Goal: Use online tool/utility: Utilize a website feature to perform a specific function

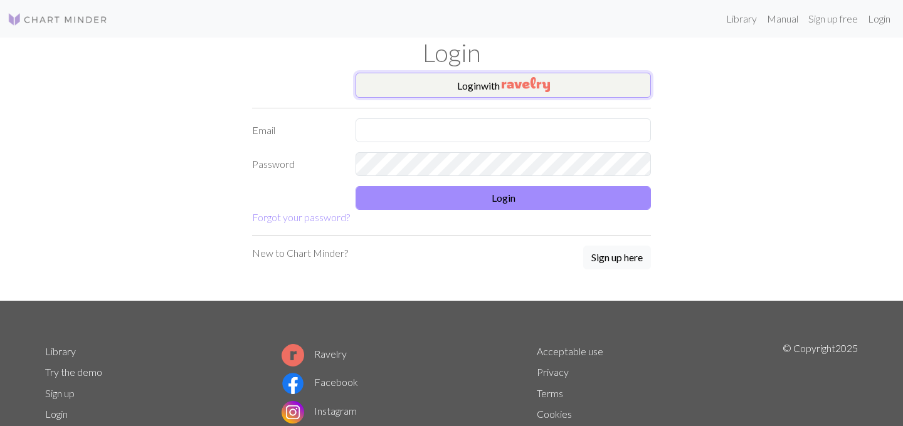
click at [471, 83] on button "Login with" at bounding box center [502, 85] width 295 height 25
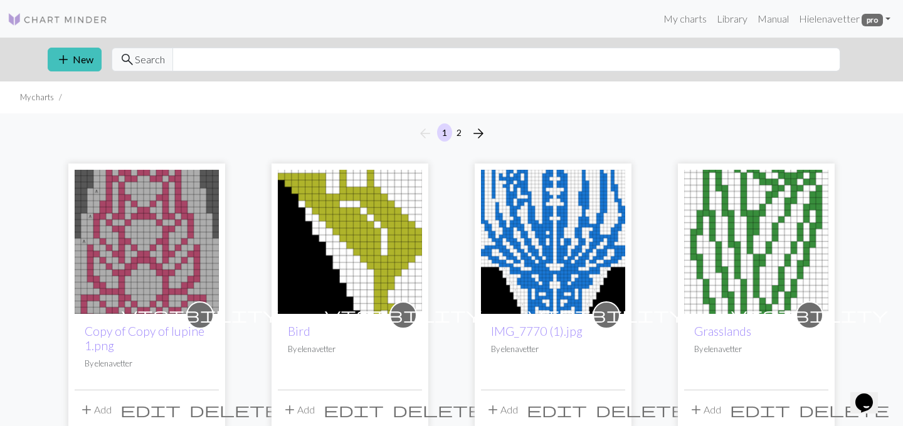
click at [160, 234] on img at bounding box center [147, 242] width 144 height 144
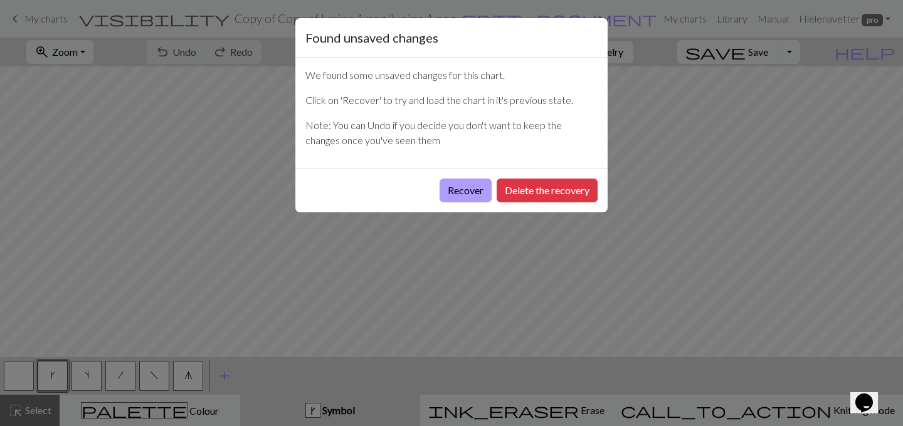
click at [464, 193] on button "Recover" at bounding box center [465, 191] width 52 height 24
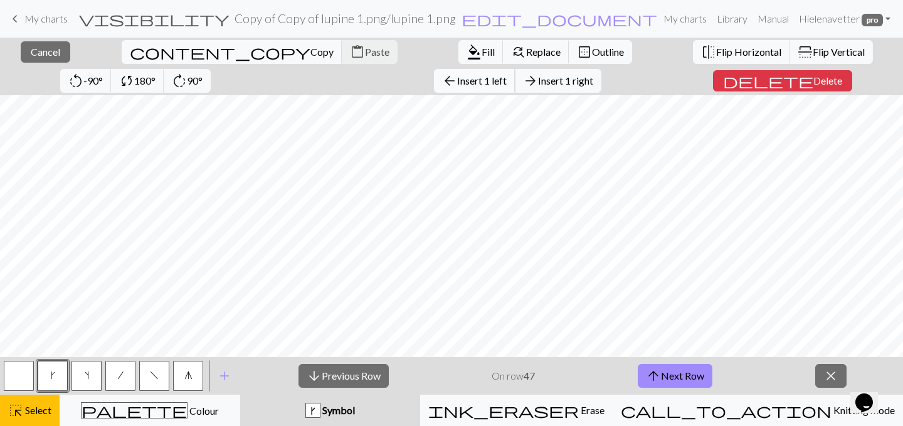
click at [457, 80] on span "Insert 1 left" at bounding box center [482, 81] width 50 height 12
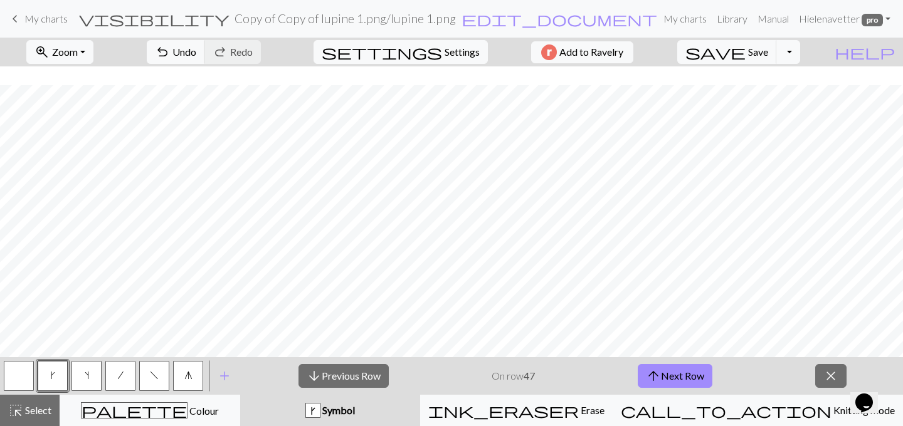
scroll to position [126, 0]
click at [13, 377] on button "button" at bounding box center [19, 376] width 30 height 30
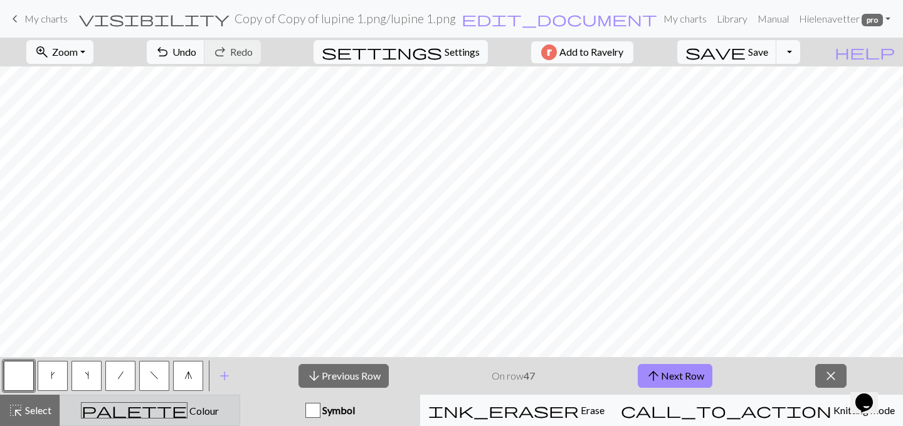
click at [216, 415] on div "palette Colour Colour" at bounding box center [150, 410] width 164 height 16
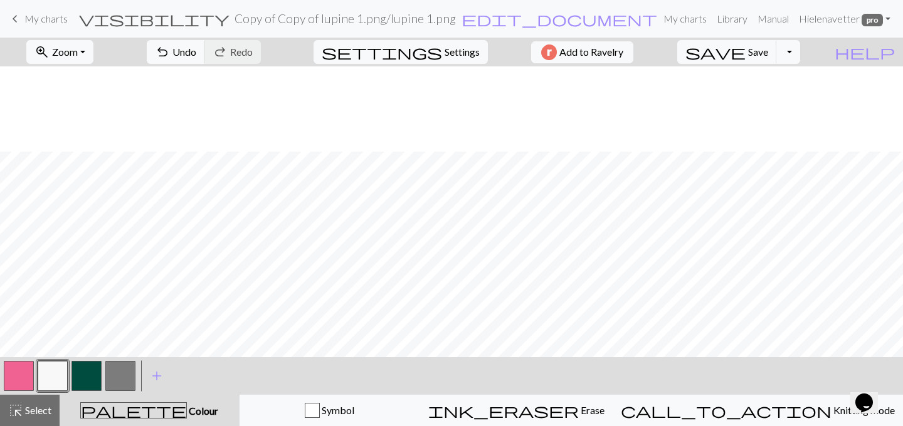
scroll to position [204, 0]
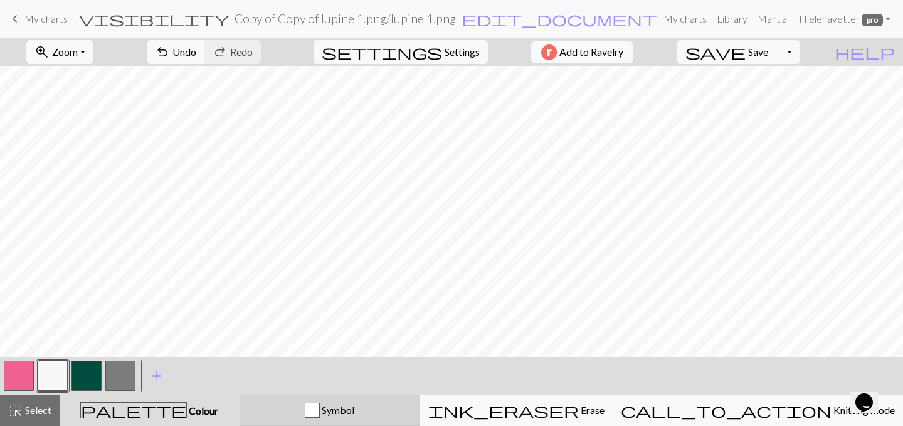
click at [350, 409] on div "Symbol" at bounding box center [330, 410] width 164 height 15
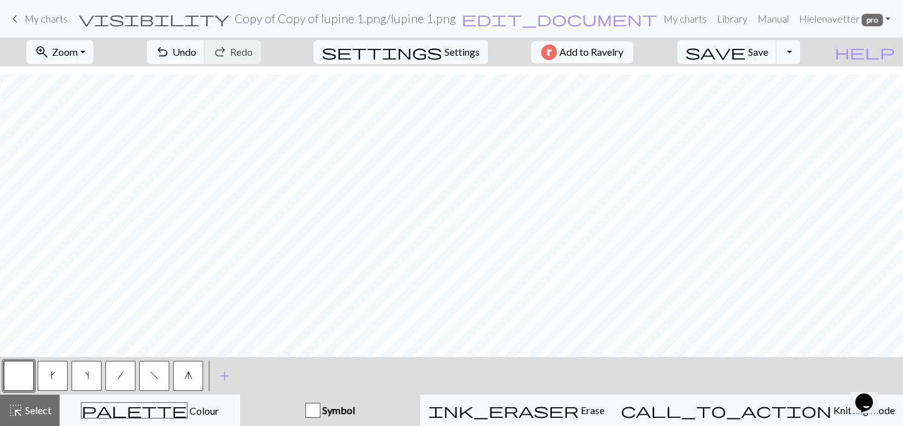
scroll to position [405, 0]
click at [189, 375] on span "g" at bounding box center [188, 375] width 8 height 10
click at [205, 43] on button "undo Undo Undo" at bounding box center [176, 52] width 58 height 24
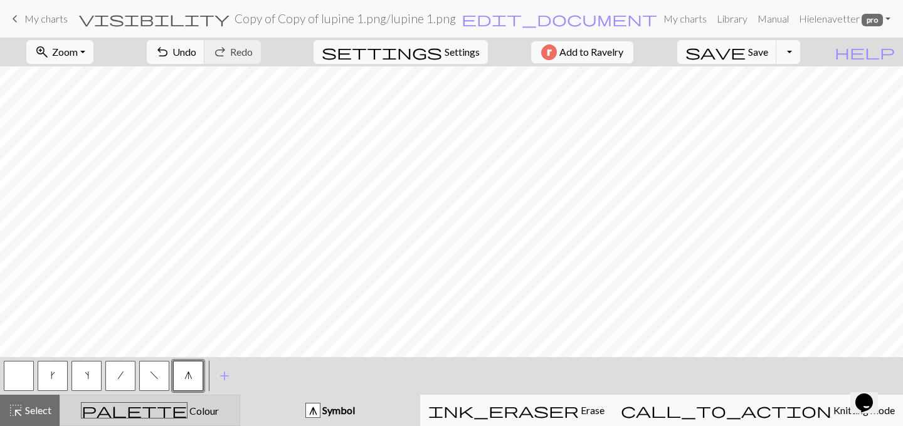
click at [150, 412] on span "palette" at bounding box center [133, 411] width 105 height 18
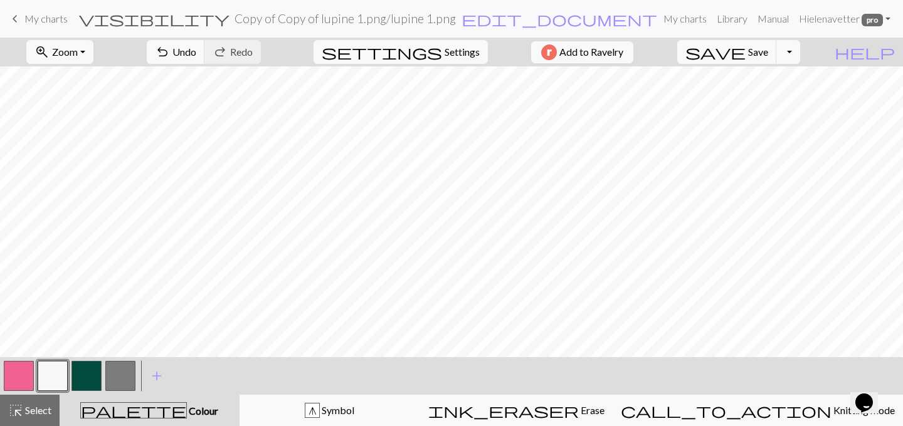
click at [124, 372] on button "button" at bounding box center [120, 376] width 30 height 30
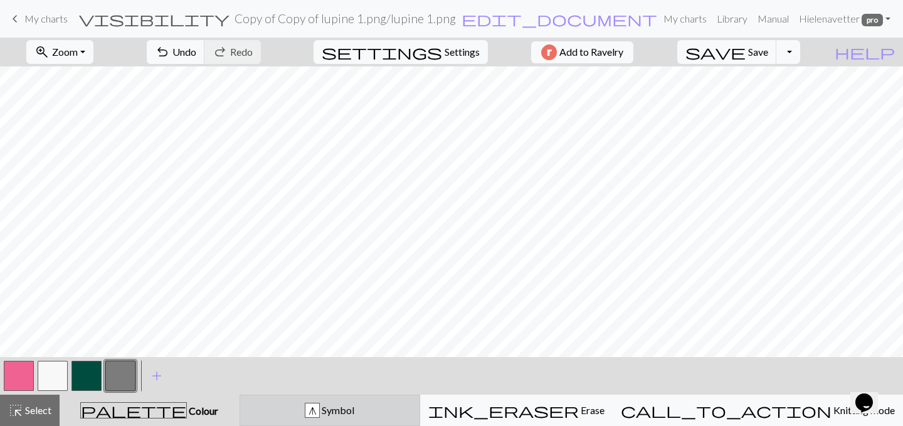
click at [319, 409] on div "g" at bounding box center [312, 411] width 14 height 15
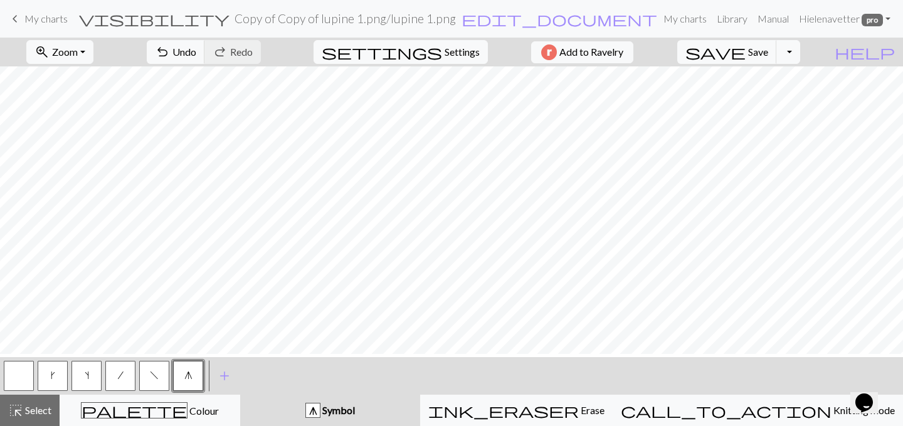
scroll to position [51, 0]
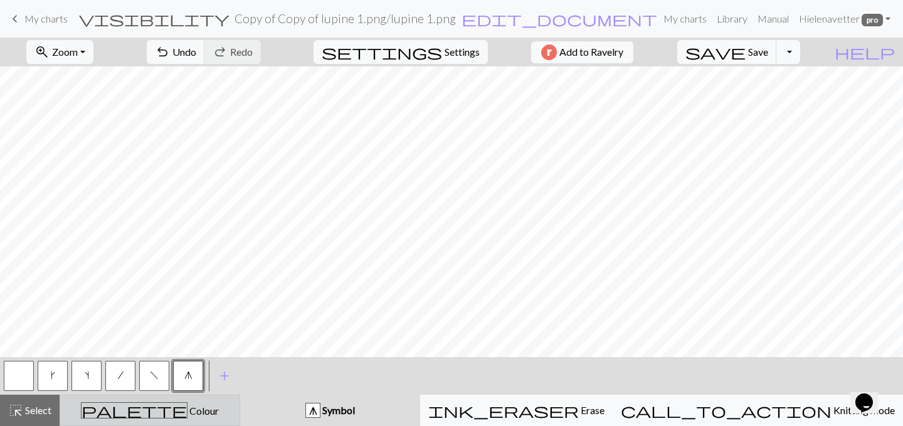
click at [187, 409] on span "Colour" at bounding box center [202, 411] width 31 height 12
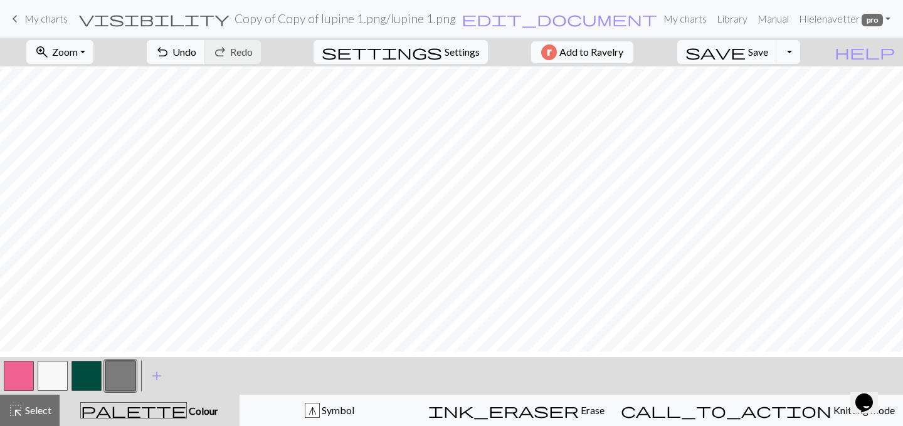
scroll to position [0, 0]
click at [205, 45] on button "undo Undo Undo" at bounding box center [176, 52] width 58 height 24
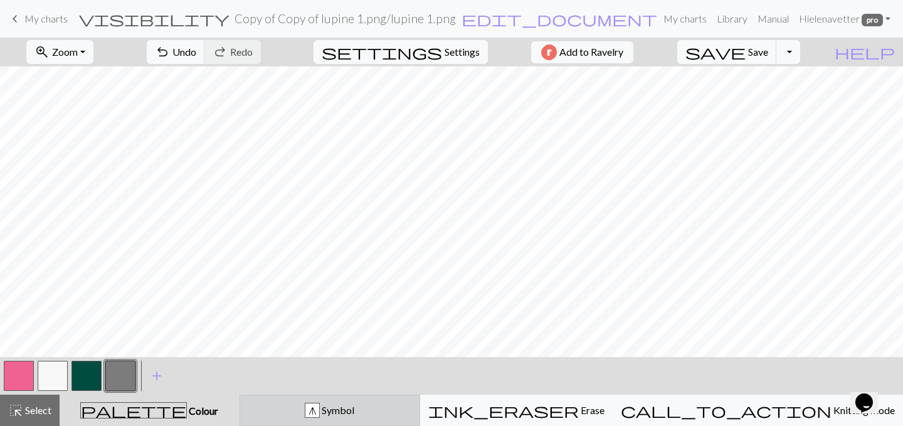
click at [326, 403] on div "g Symbol" at bounding box center [330, 410] width 164 height 15
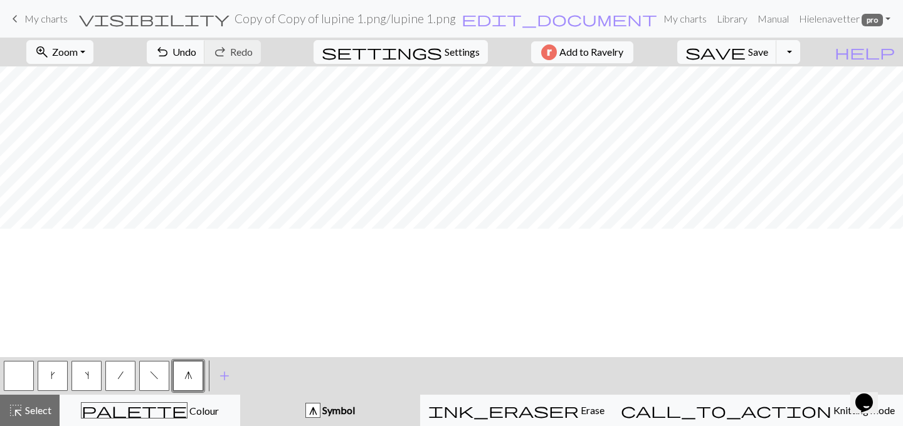
scroll to position [405, 0]
click at [745, 52] on span "save" at bounding box center [715, 52] width 60 height 18
